Goal: Find specific page/section: Find specific page/section

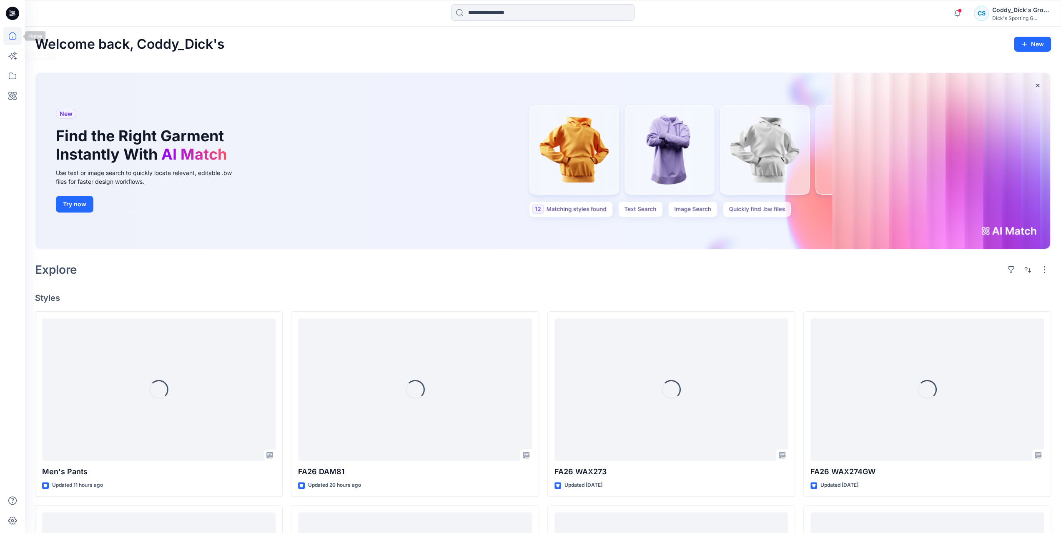
click at [13, 39] on icon at bounding box center [13, 36] width 8 height 8
click at [13, 80] on icon at bounding box center [12, 76] width 18 height 18
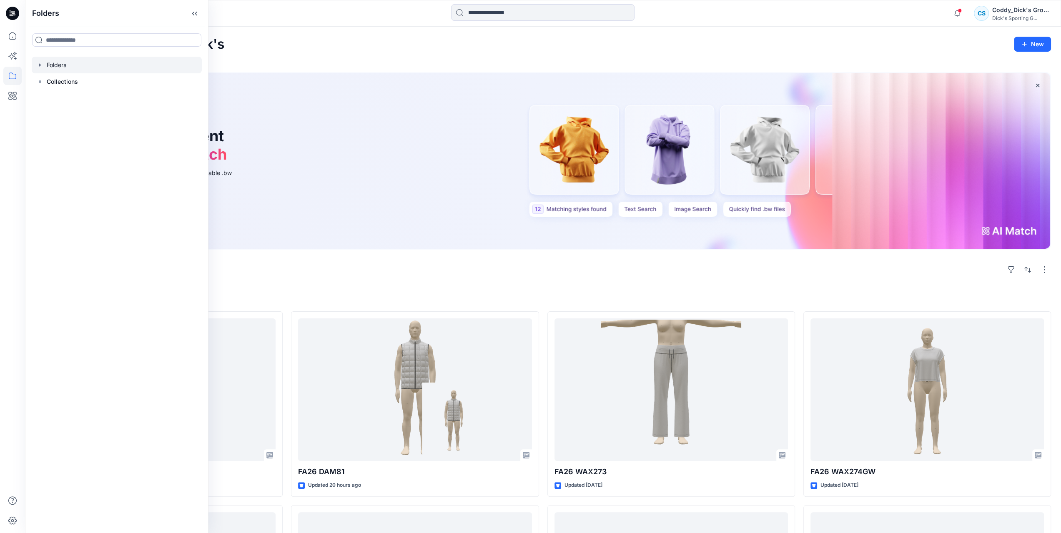
click at [43, 67] on icon "button" at bounding box center [40, 65] width 7 height 7
click at [102, 98] on div at bounding box center [117, 98] width 170 height 17
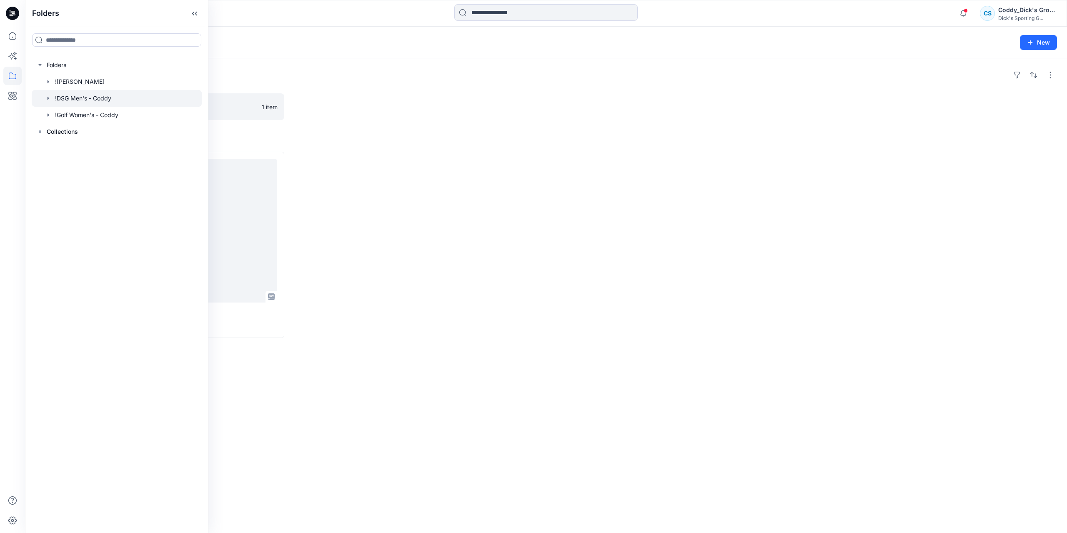
click at [515, 170] on div at bounding box center [417, 245] width 249 height 186
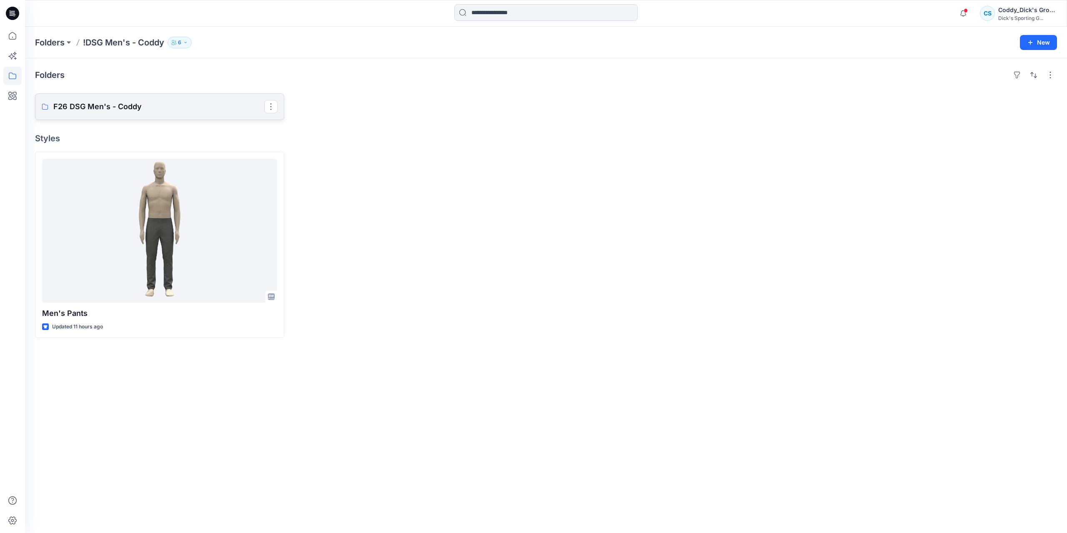
click at [191, 105] on p "F26 DSG Men's - Coddy" at bounding box center [158, 107] width 211 height 12
